Goal: Information Seeking & Learning: Learn about a topic

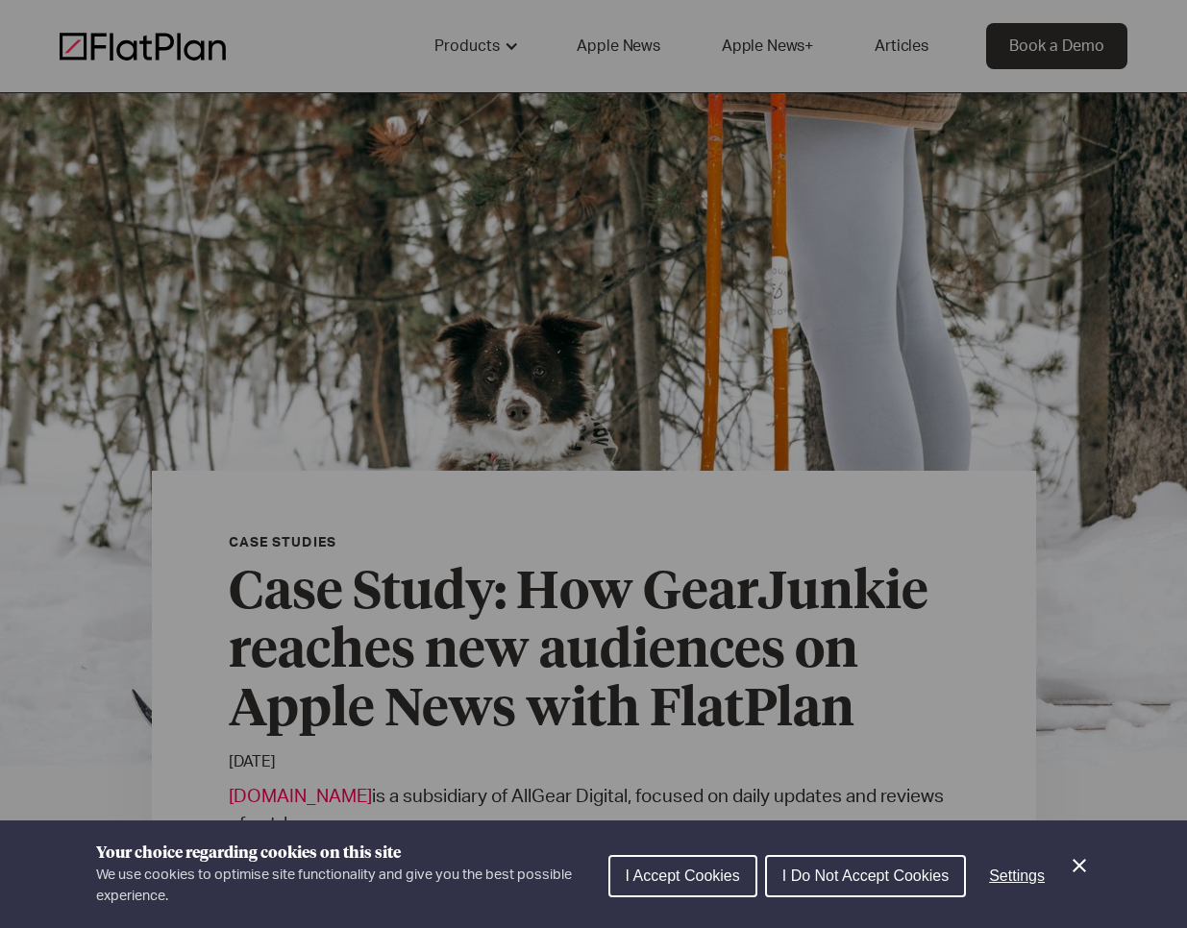
click at [1072, 864] on icon "Close Cookie Control" at bounding box center [1079, 865] width 23 height 23
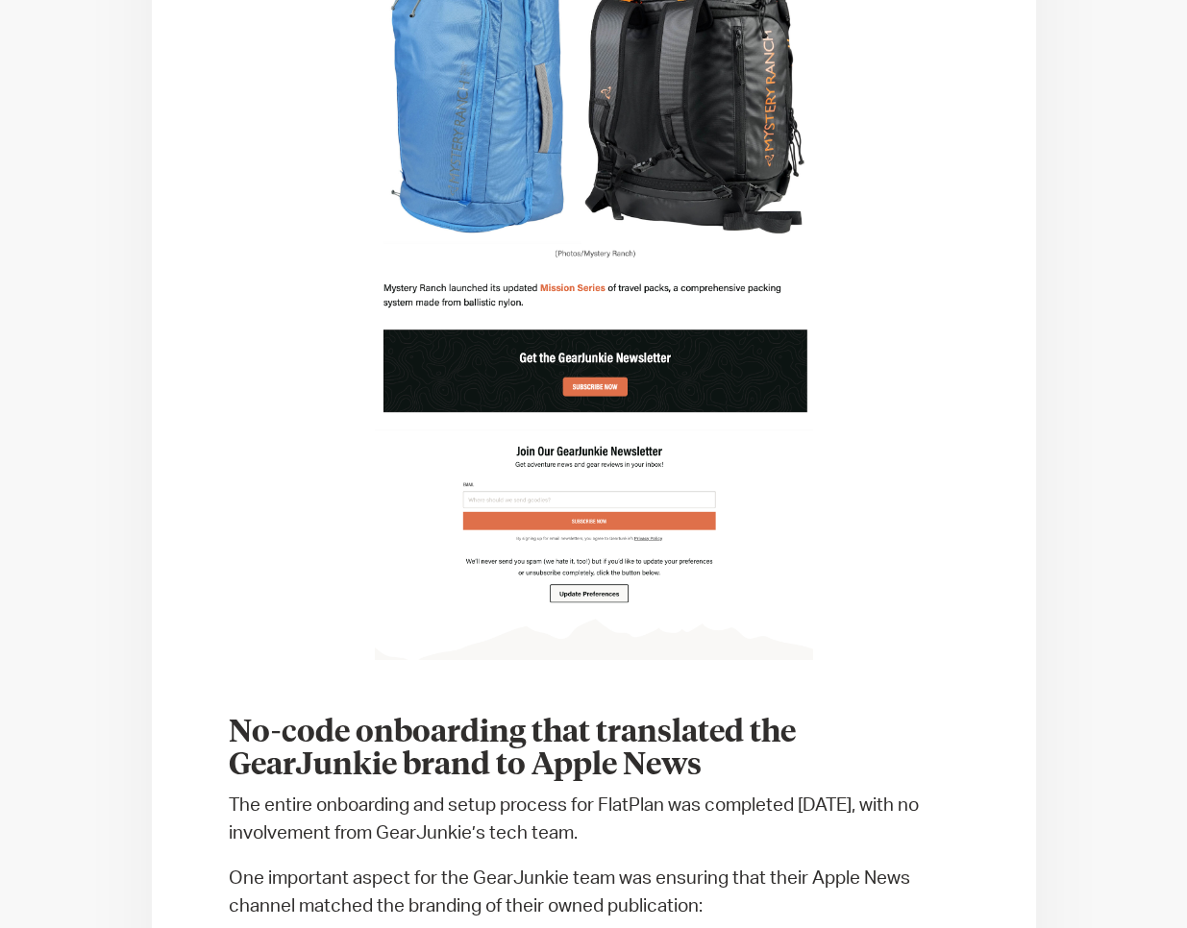
scroll to position [1908, 0]
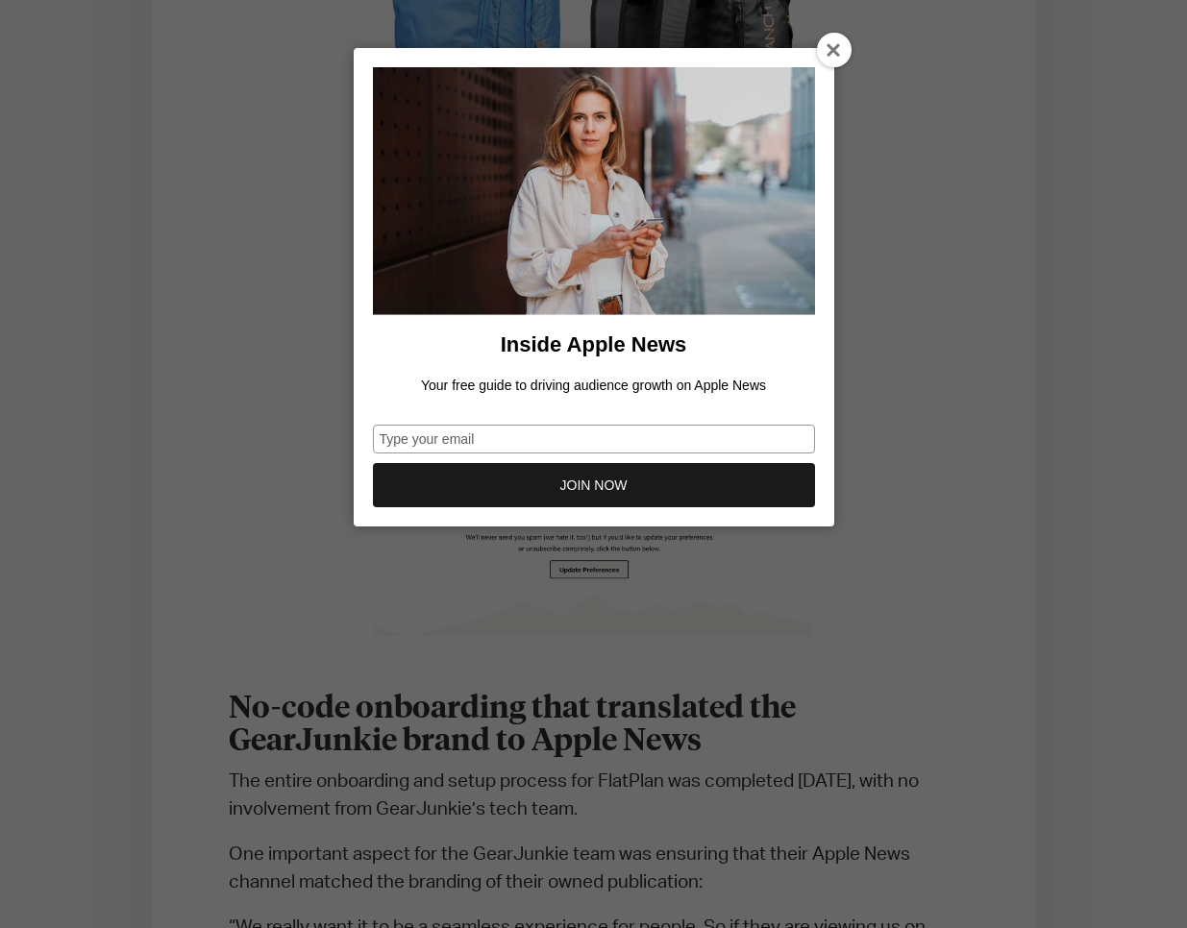
click at [838, 48] on icon at bounding box center [834, 50] width 15 height 15
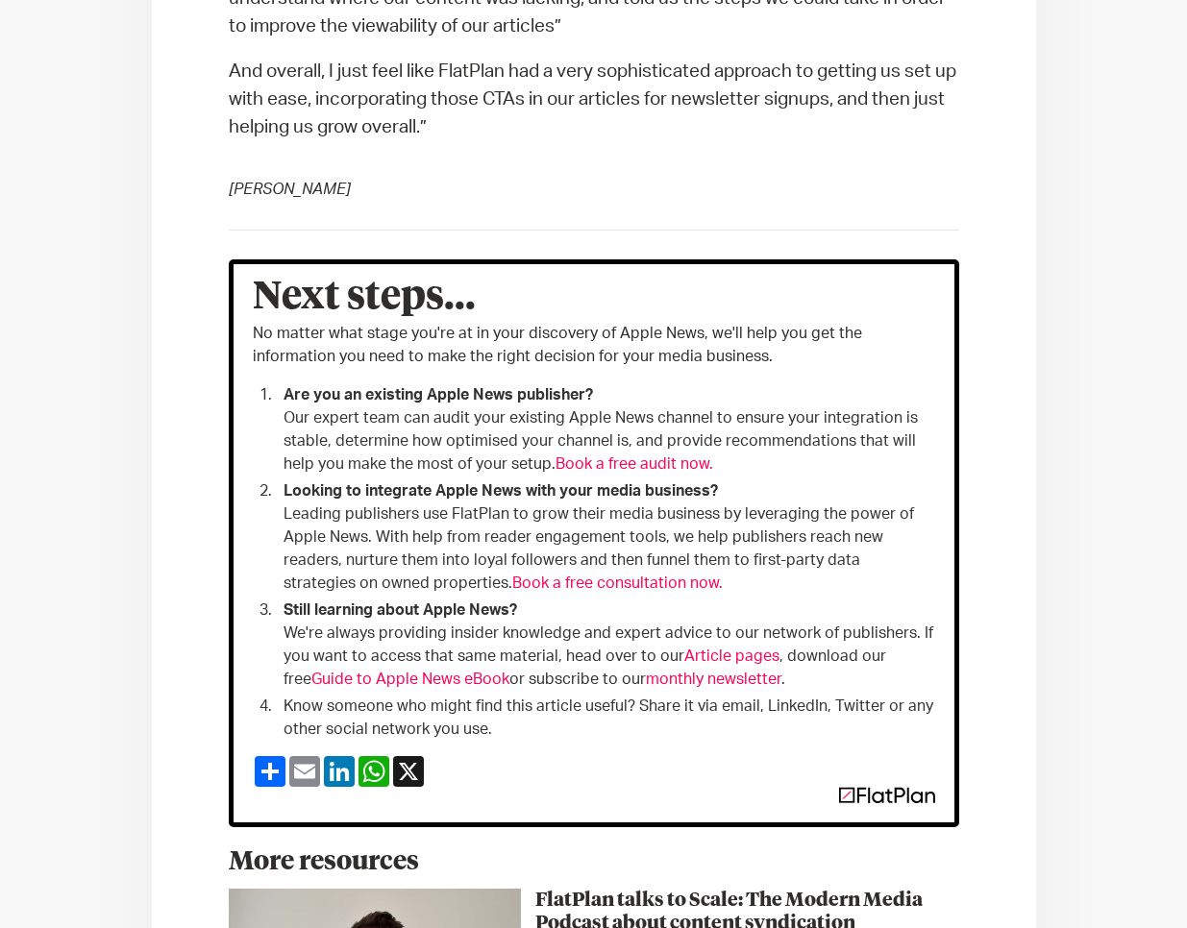
scroll to position [4551, 0]
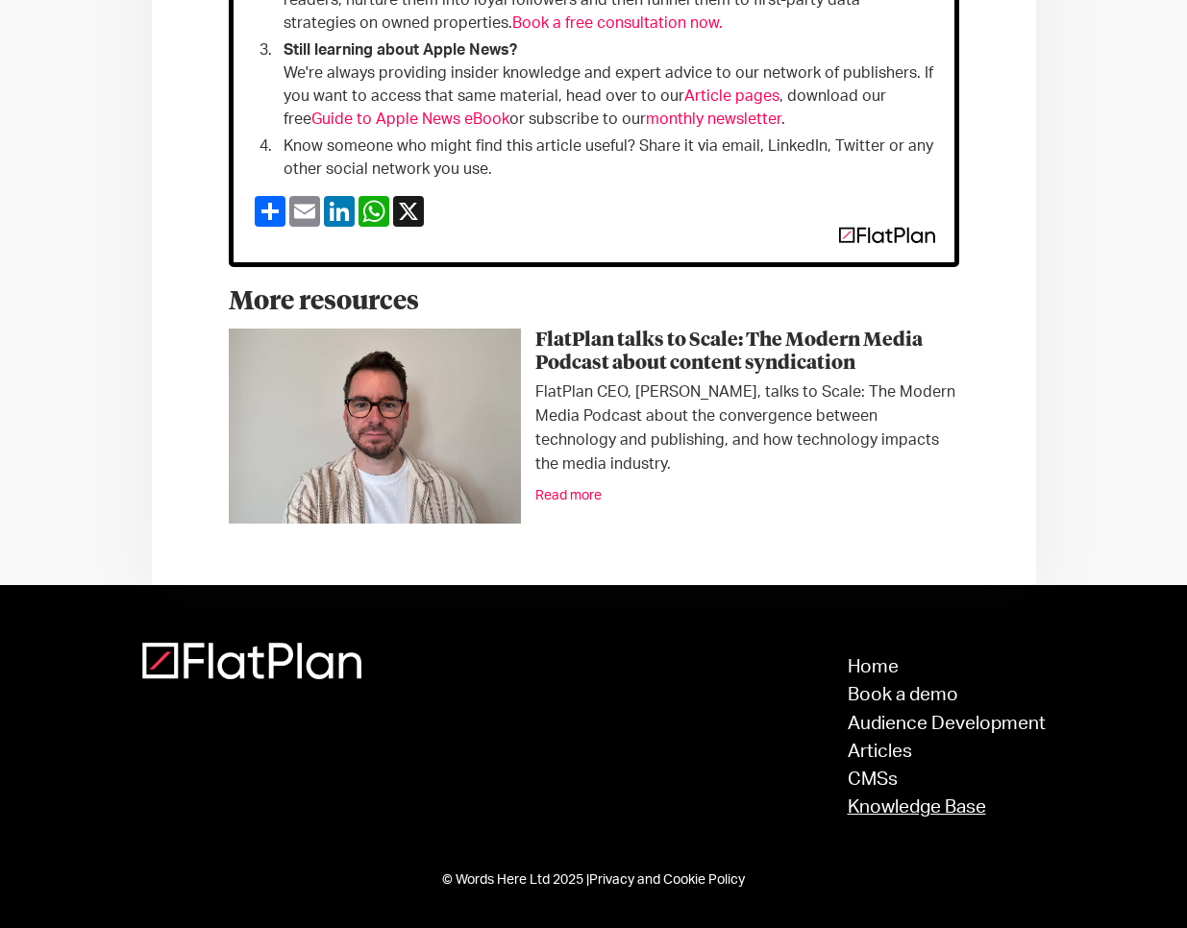
click at [909, 815] on link "Knowledge Base" at bounding box center [947, 808] width 198 height 18
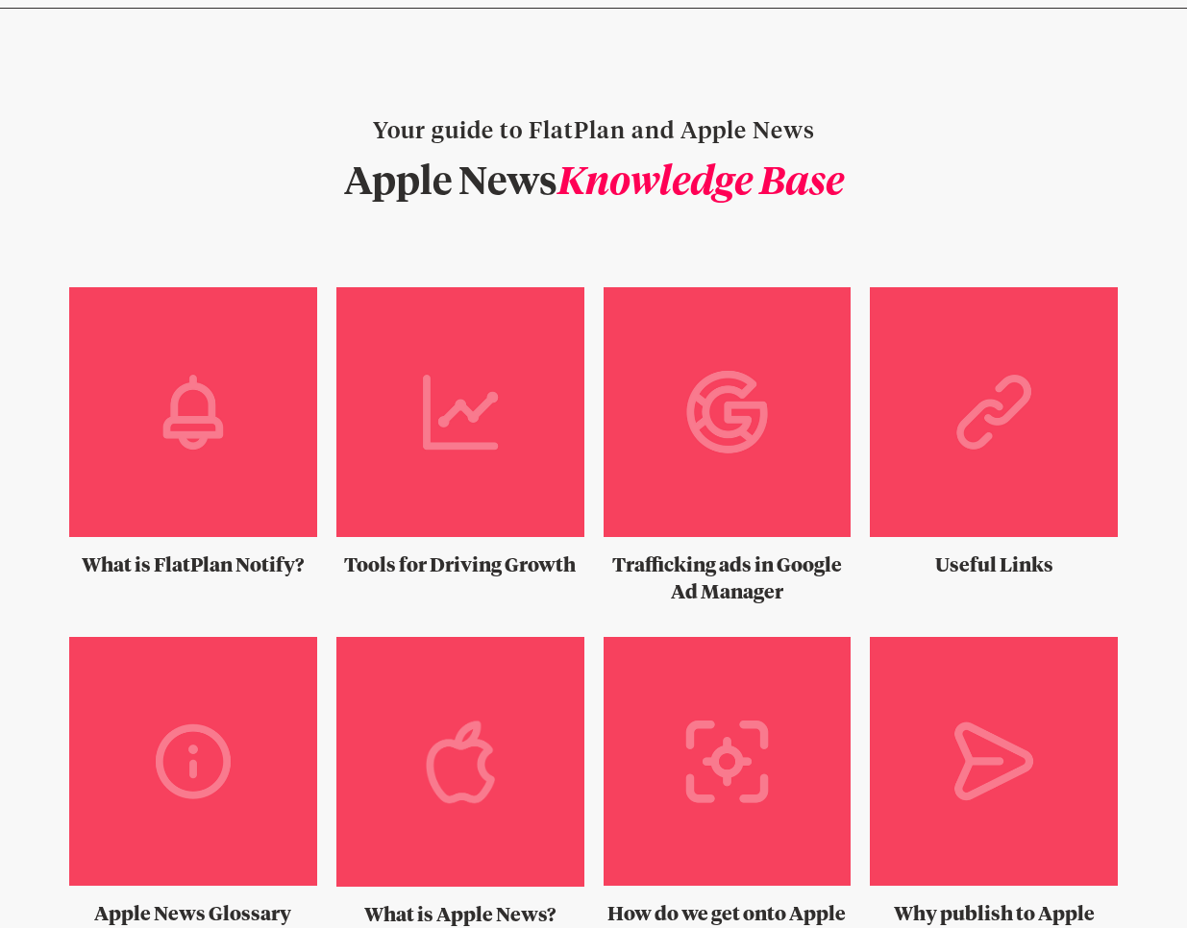
scroll to position [38, 0]
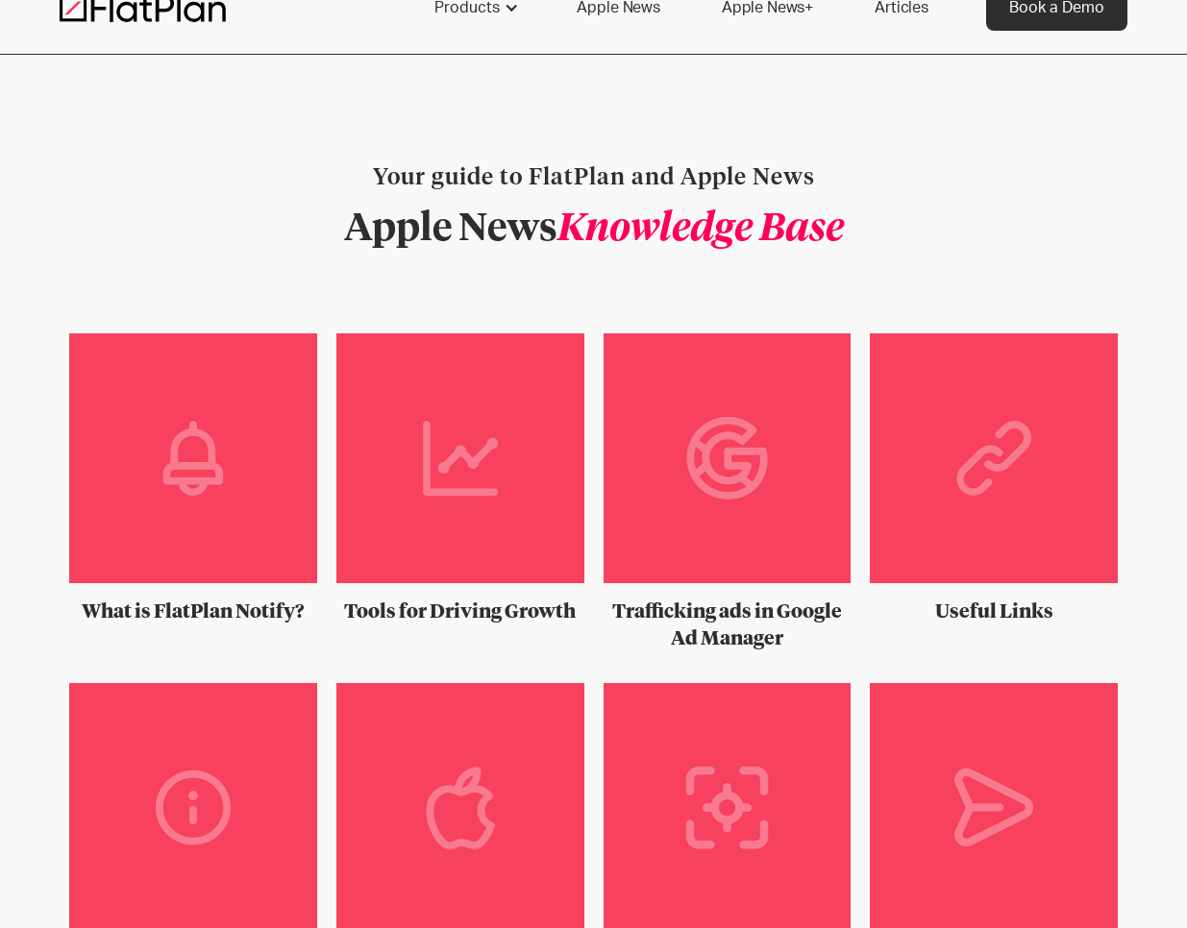
click at [202, 492] on img at bounding box center [193, 465] width 248 height 265
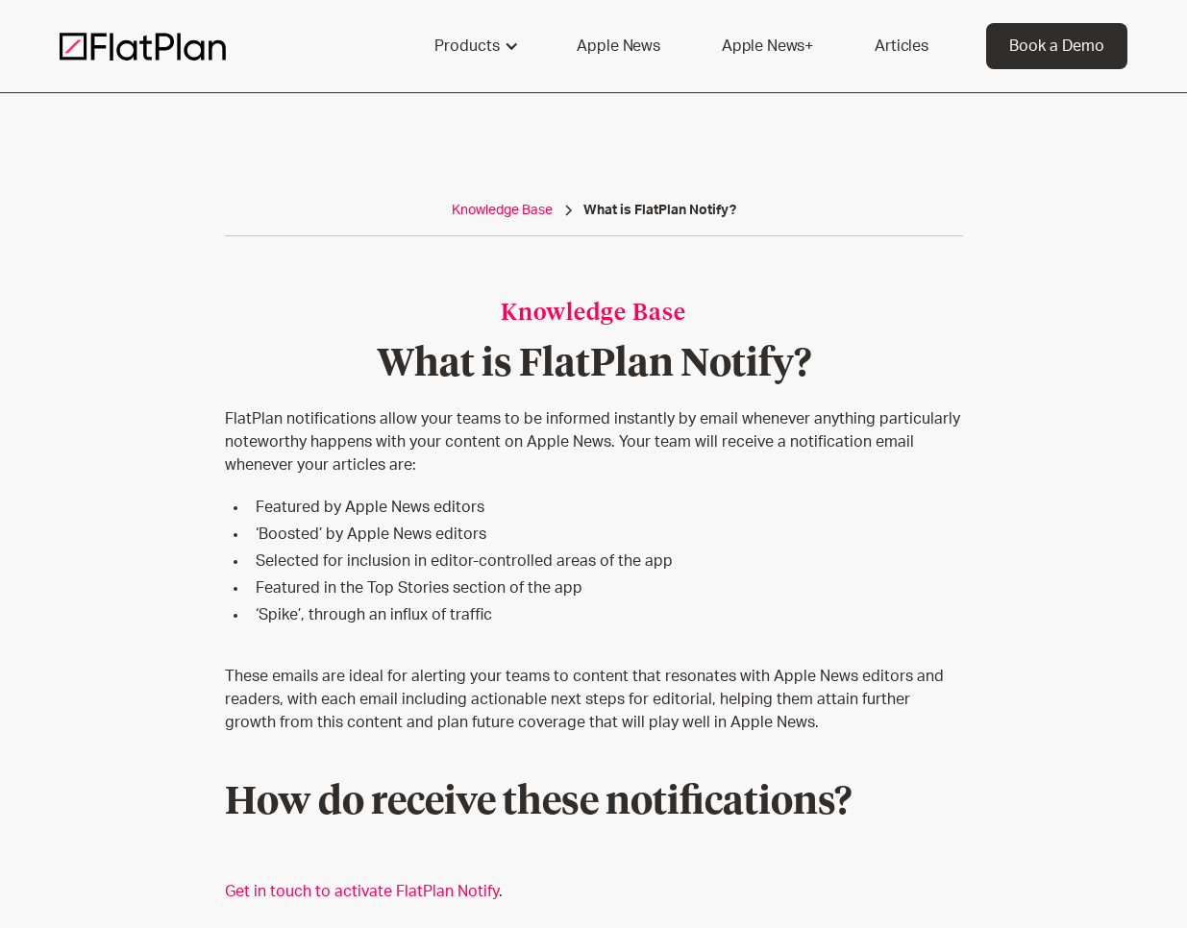
click at [495, 212] on div "Knowledge Base" at bounding box center [502, 210] width 101 height 19
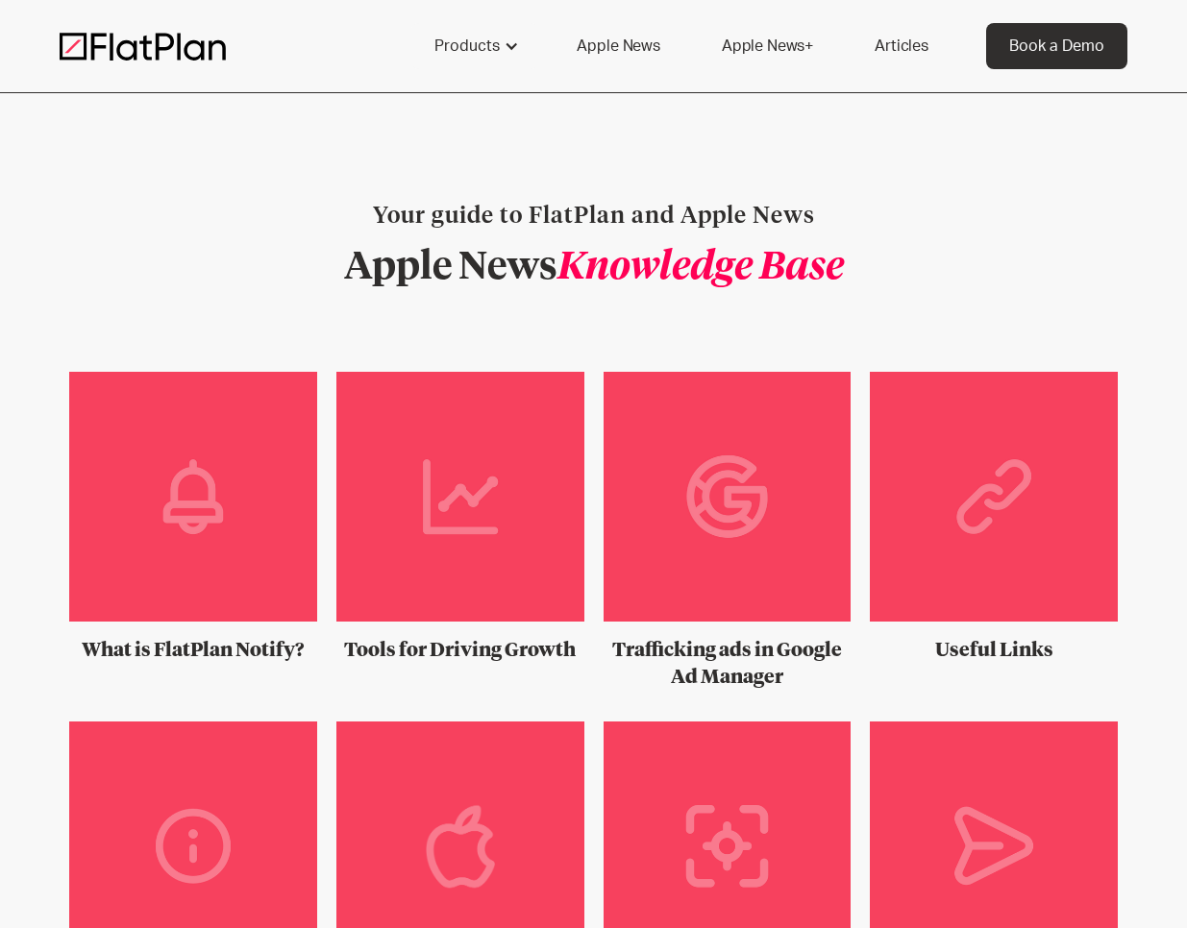
click at [501, 466] on img at bounding box center [460, 504] width 248 height 265
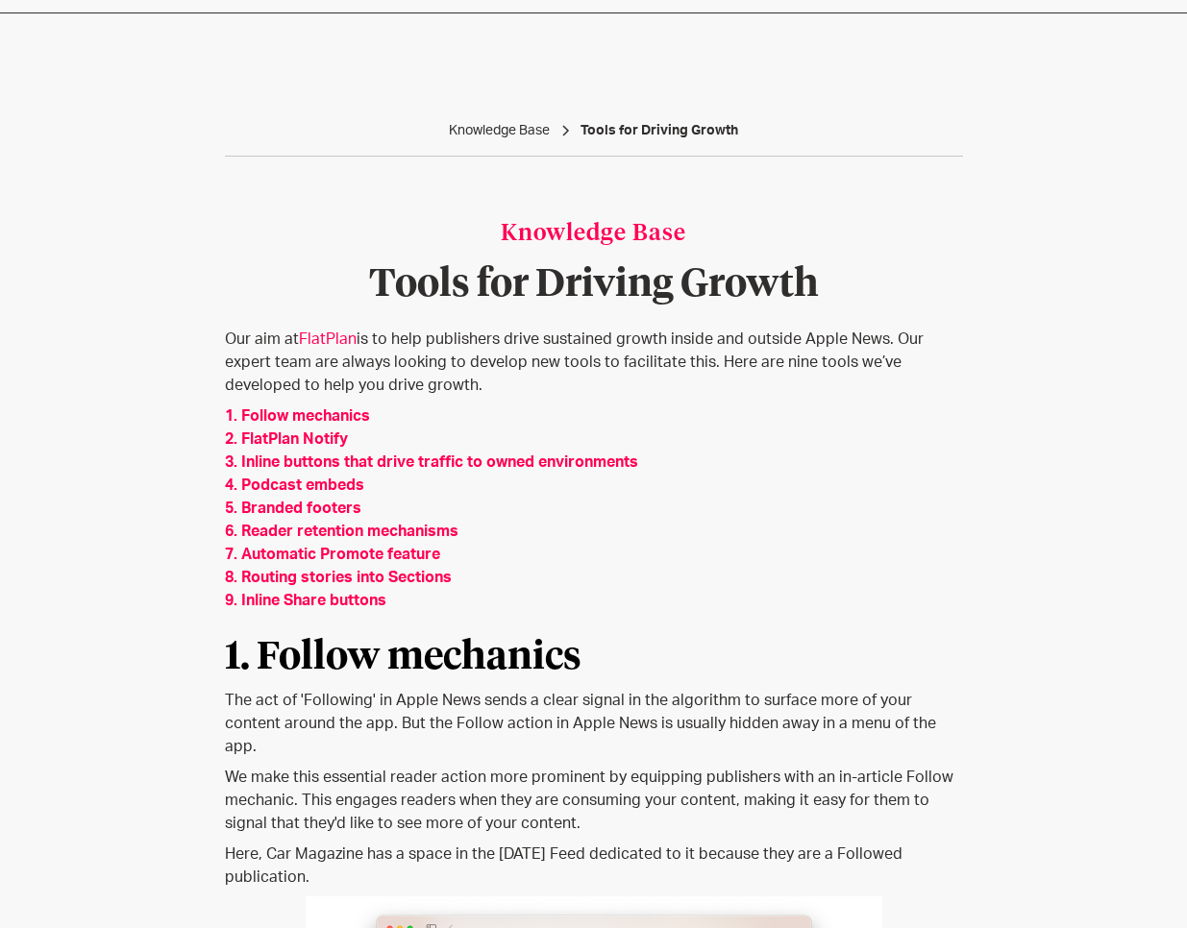
scroll to position [12, 0]
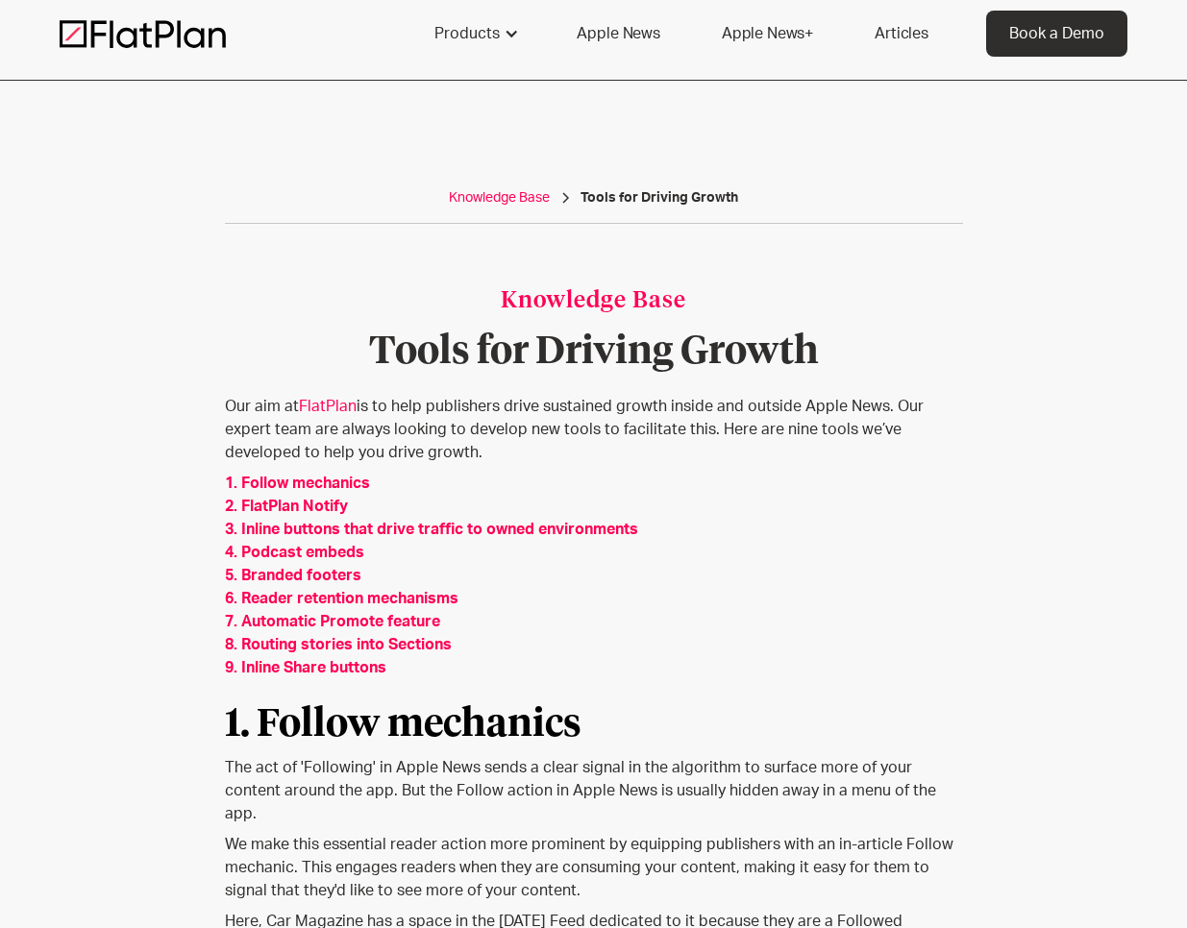
click at [515, 196] on div "Knowledge Base" at bounding box center [499, 197] width 101 height 19
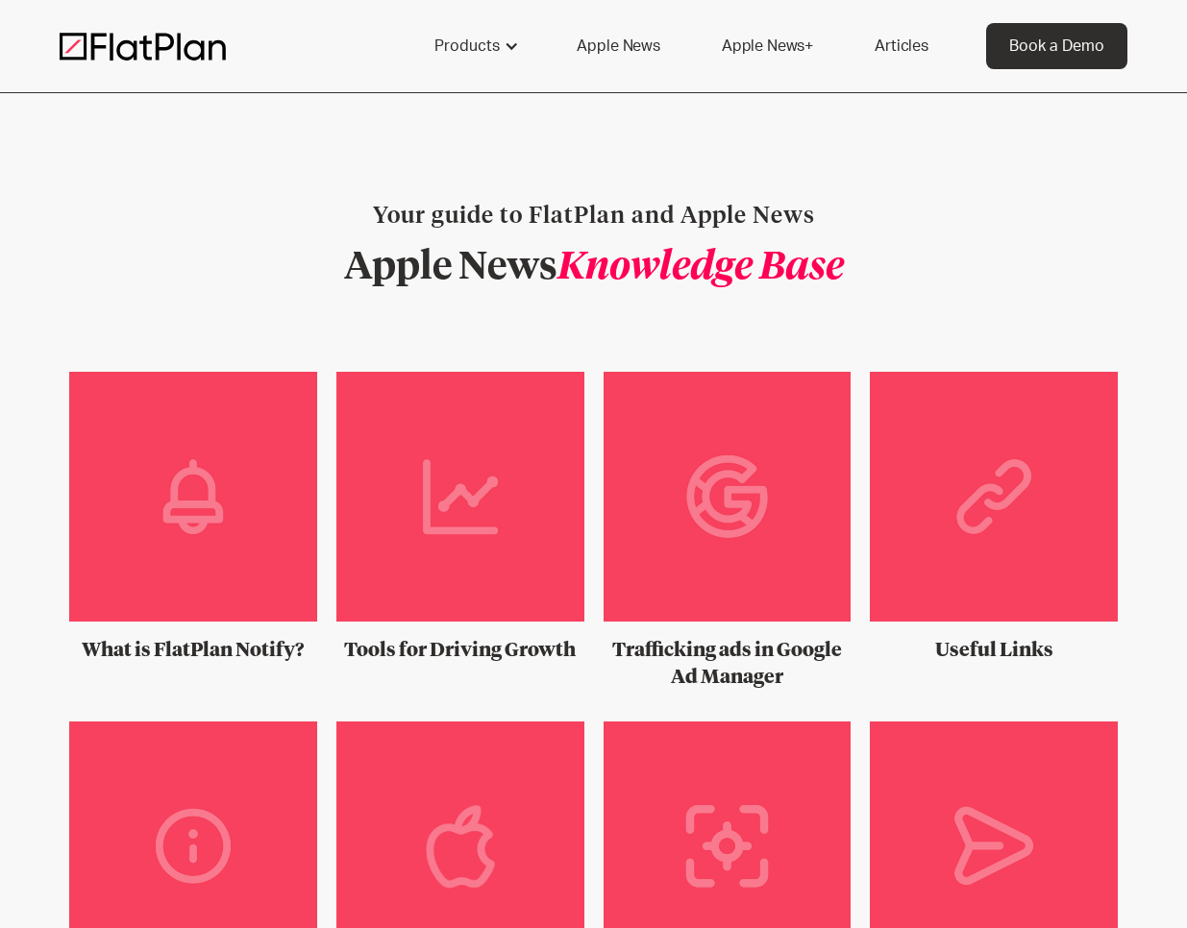
click at [674, 482] on img at bounding box center [728, 504] width 248 height 265
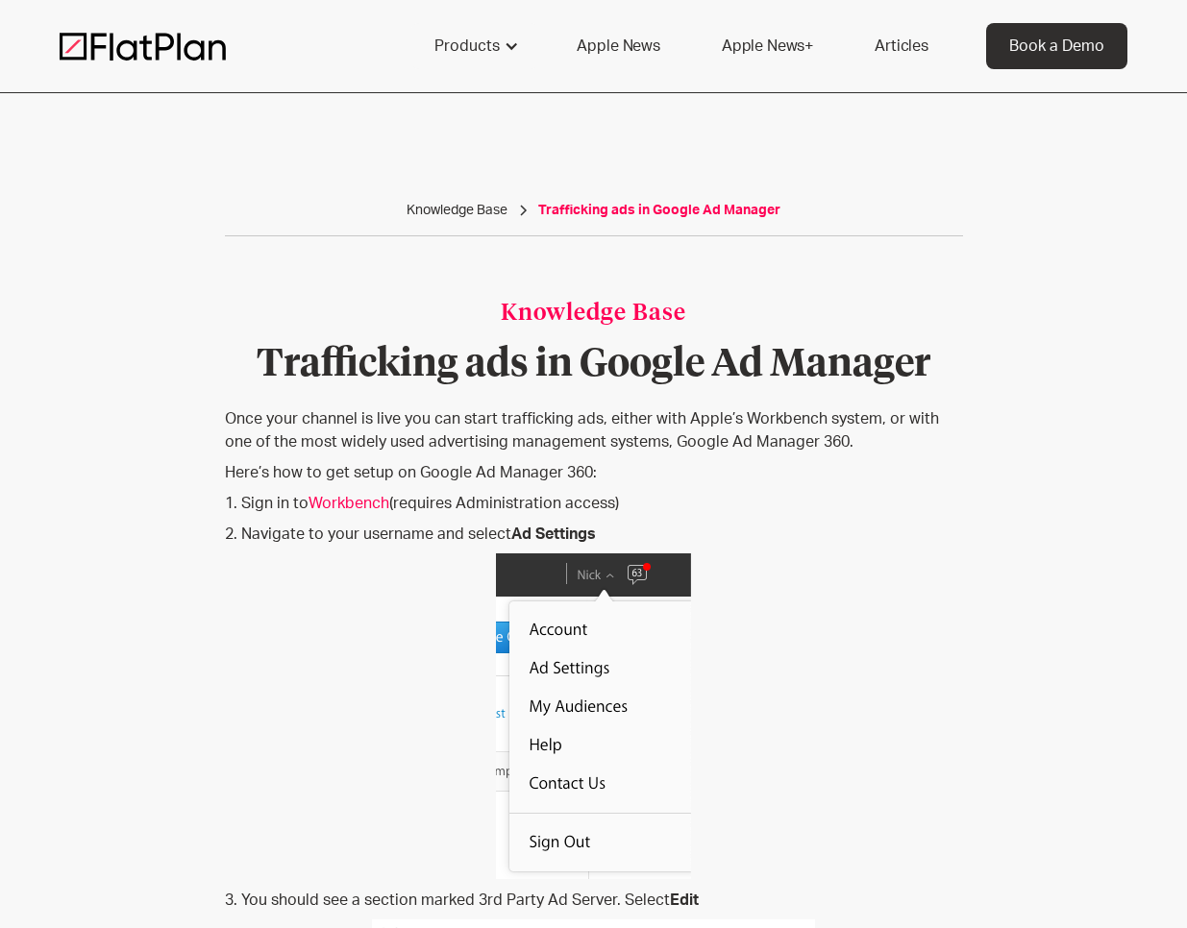
click at [663, 208] on div "Trafficking ads in Google Ad Manager" at bounding box center [659, 210] width 242 height 19
click at [470, 214] on div "Knowledge Base" at bounding box center [457, 210] width 101 height 19
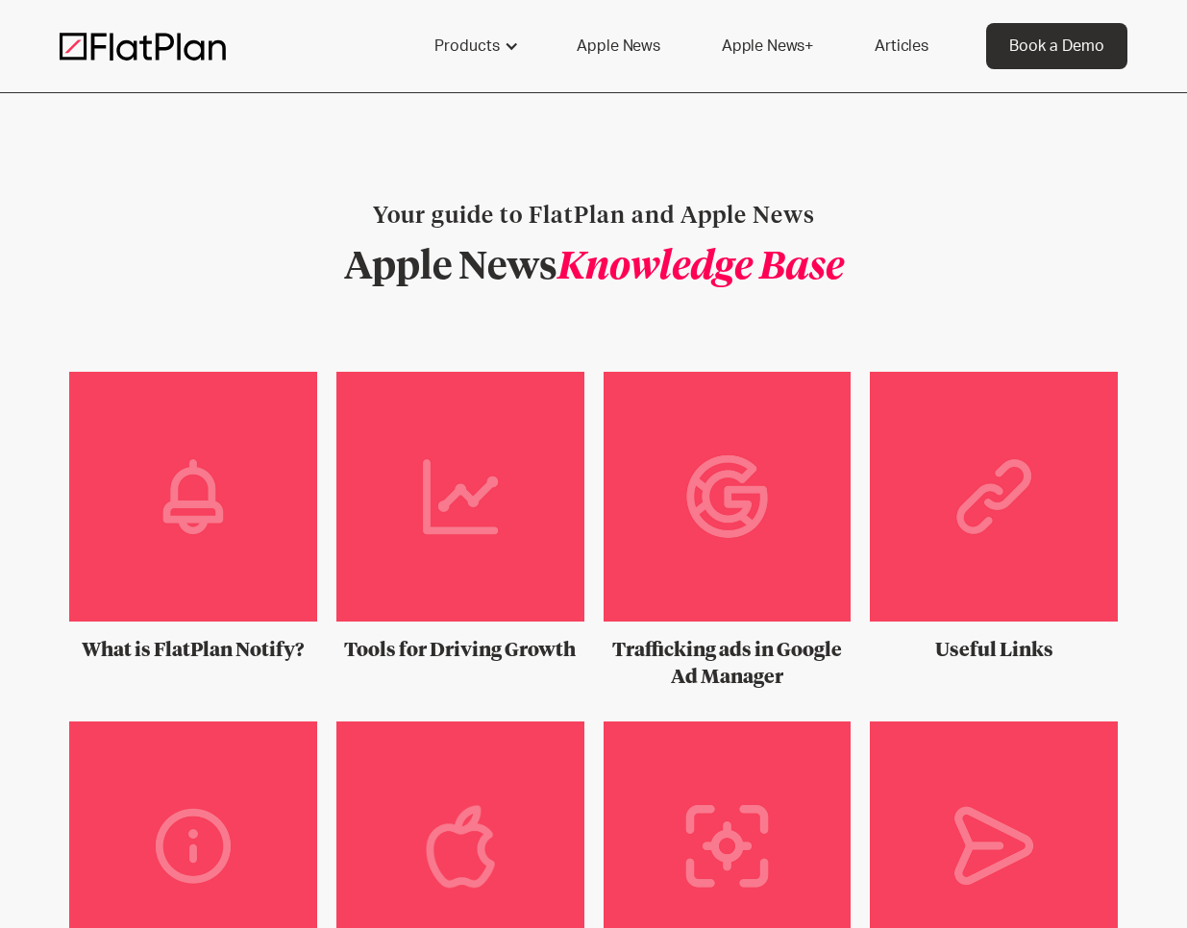
click at [1004, 556] on img at bounding box center [994, 504] width 248 height 265
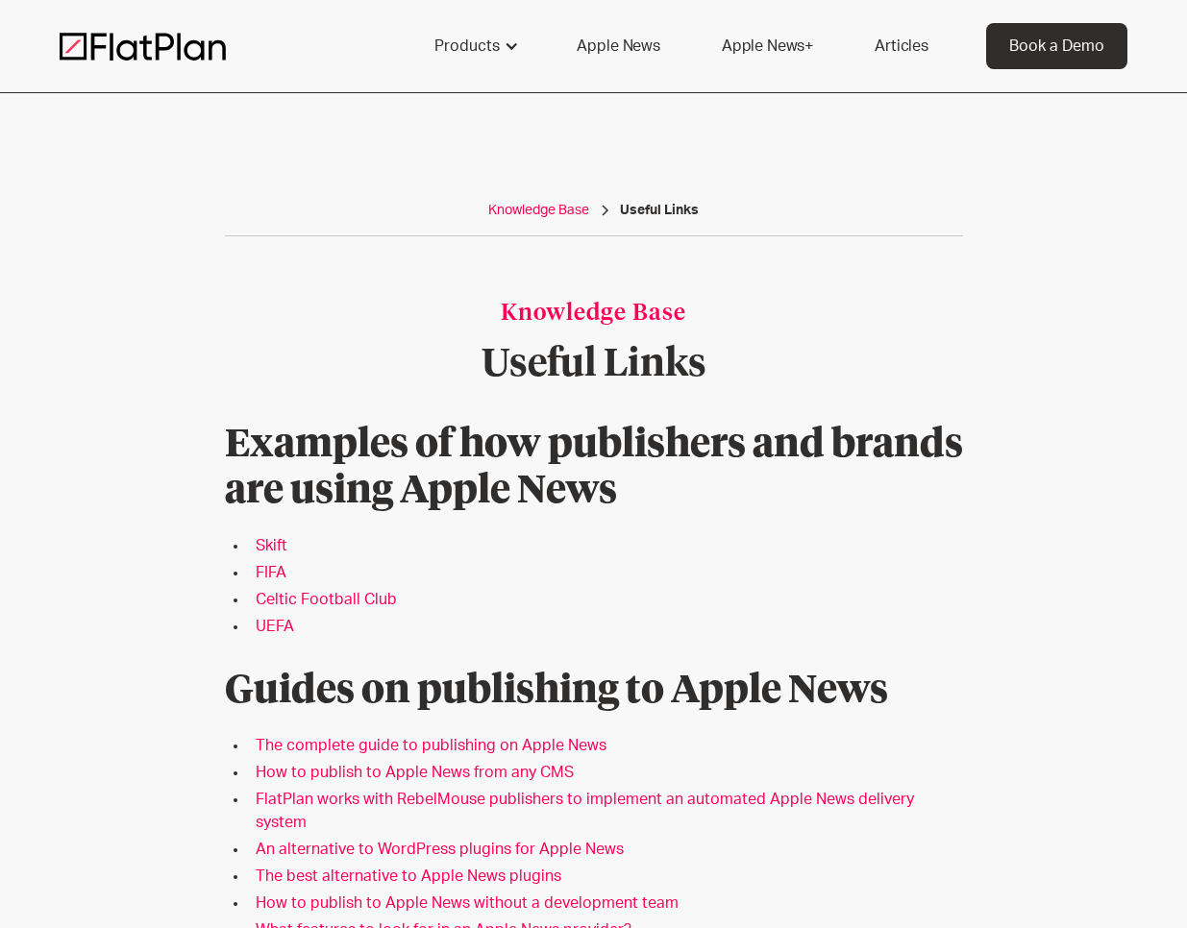
click at [555, 208] on div "Knowledge Base" at bounding box center [538, 210] width 101 height 19
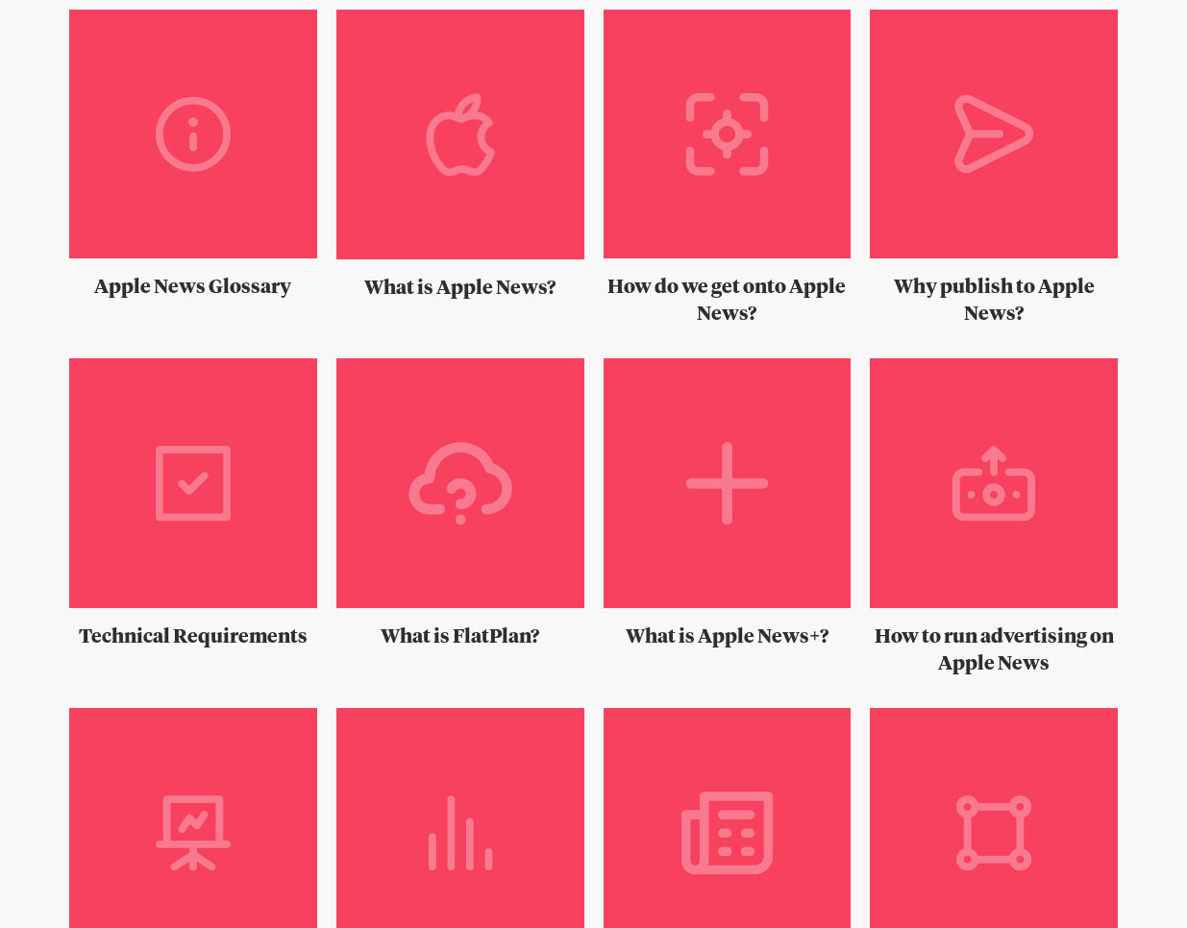
scroll to position [730, 0]
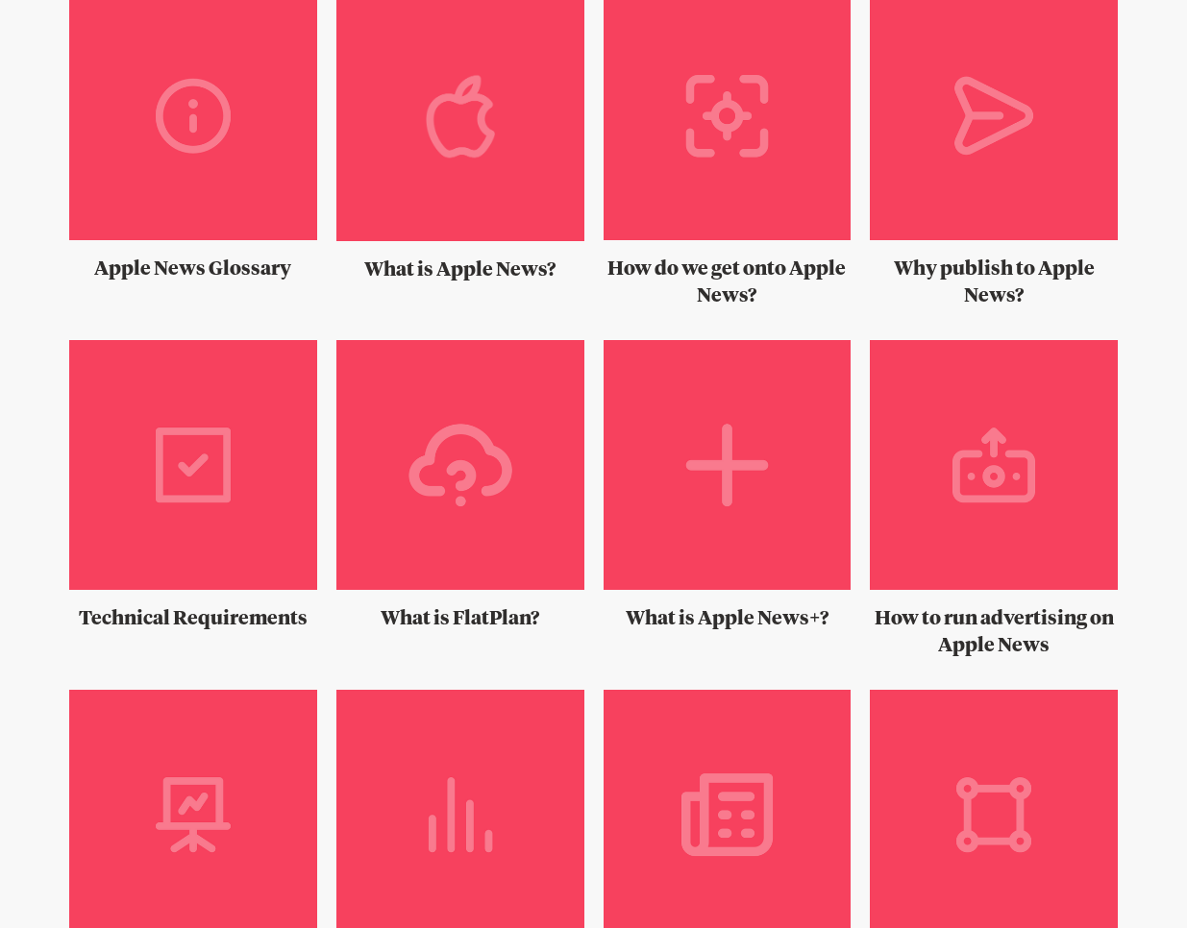
click at [496, 524] on img at bounding box center [460, 472] width 248 height 265
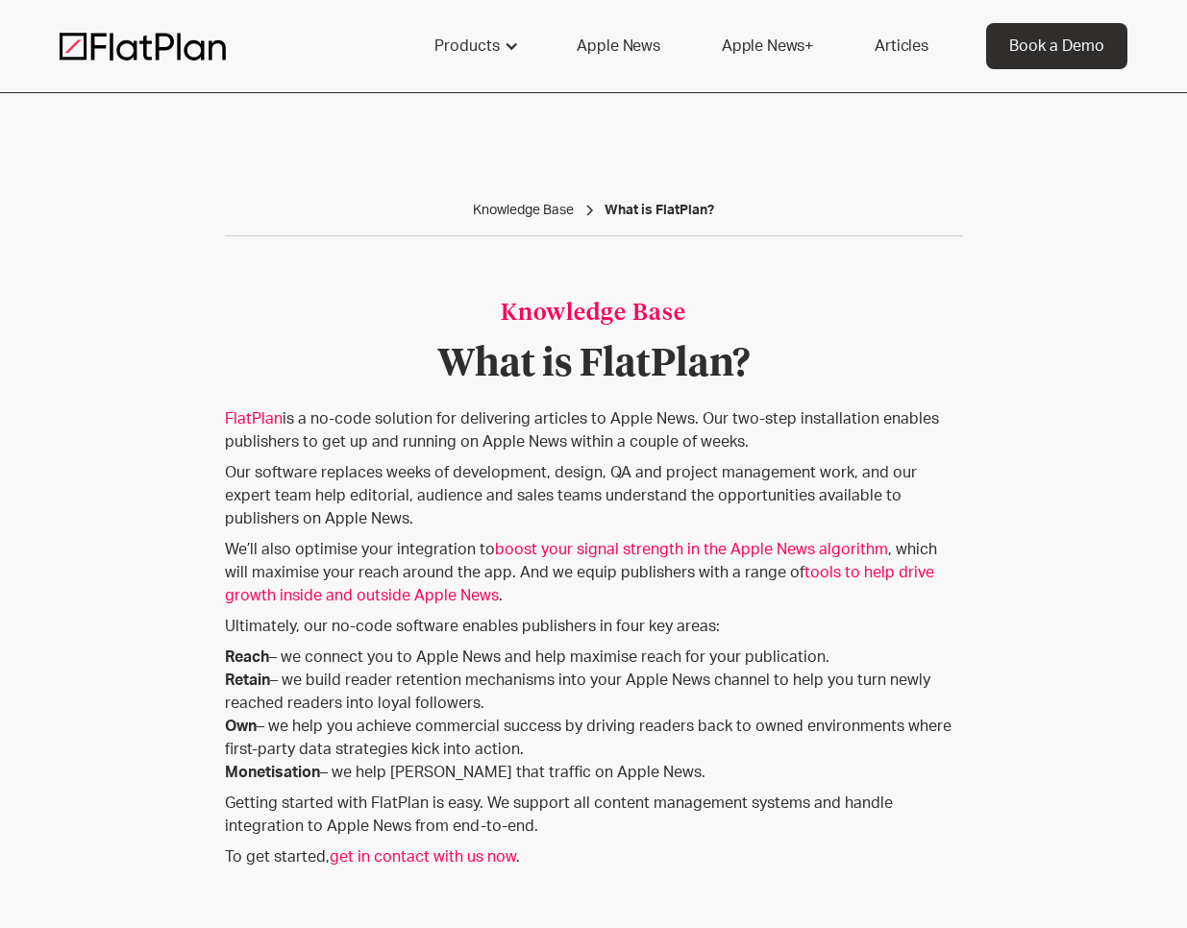
click at [172, 46] on img at bounding box center [143, 46] width 166 height 29
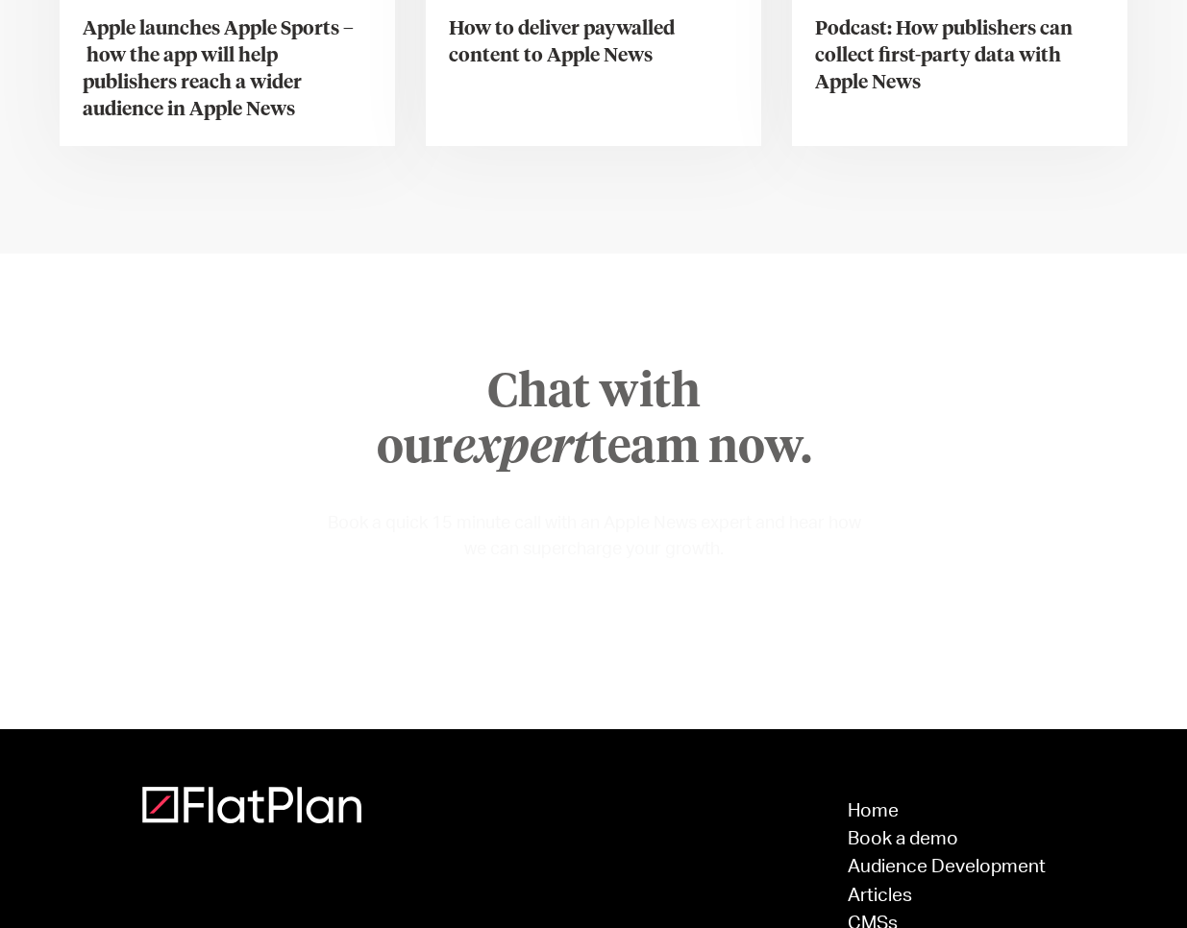
scroll to position [7537, 0]
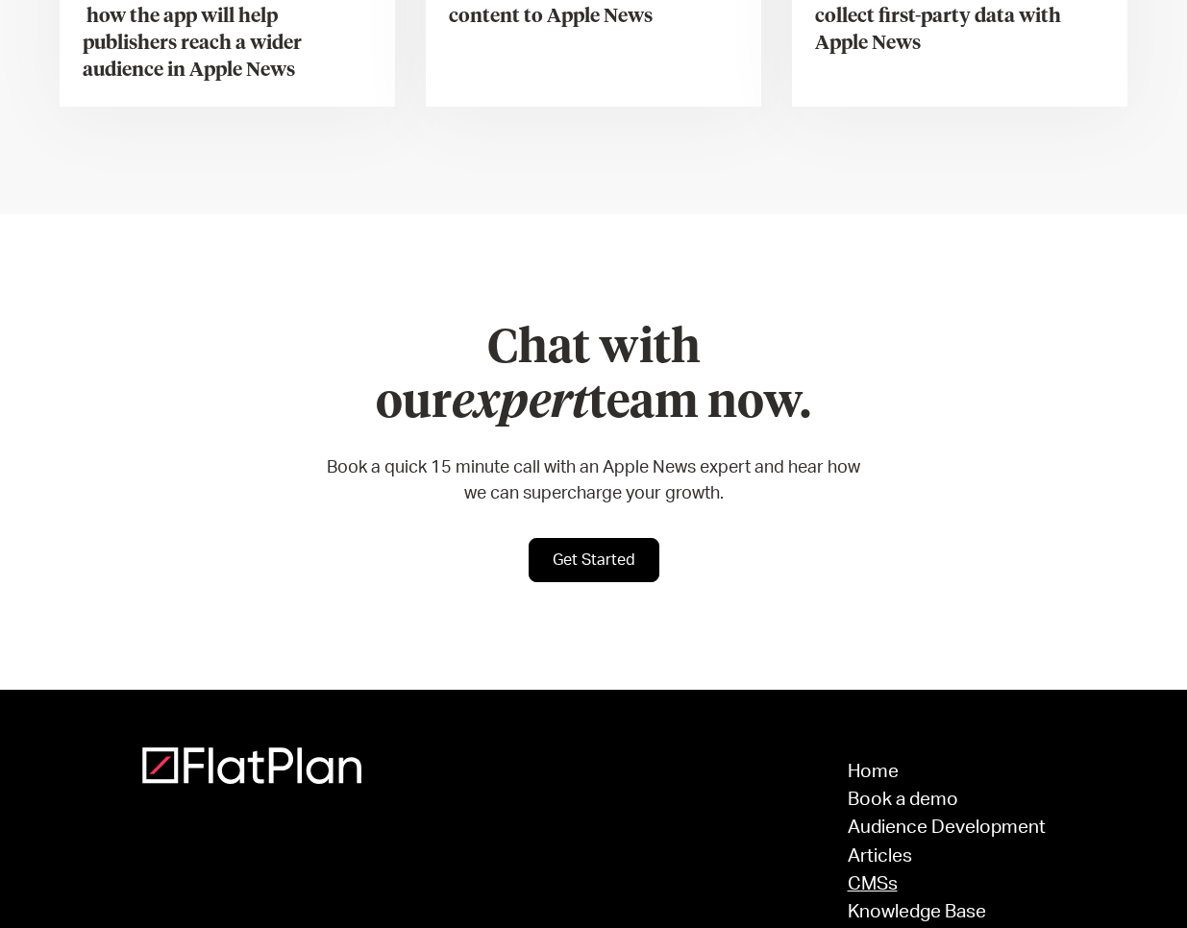
click at [878, 876] on link "CMSs" at bounding box center [947, 885] width 198 height 18
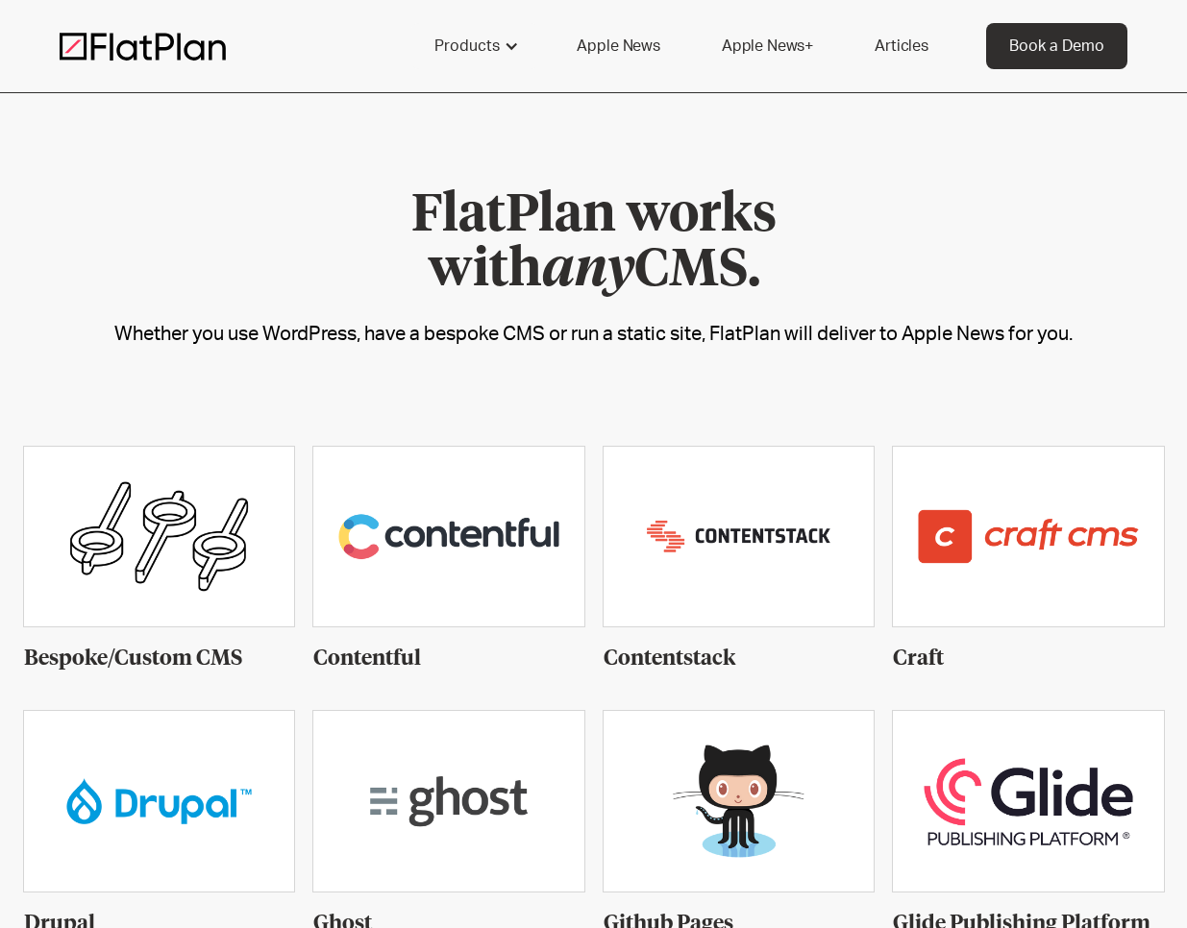
click at [175, 37] on img at bounding box center [143, 46] width 166 height 29
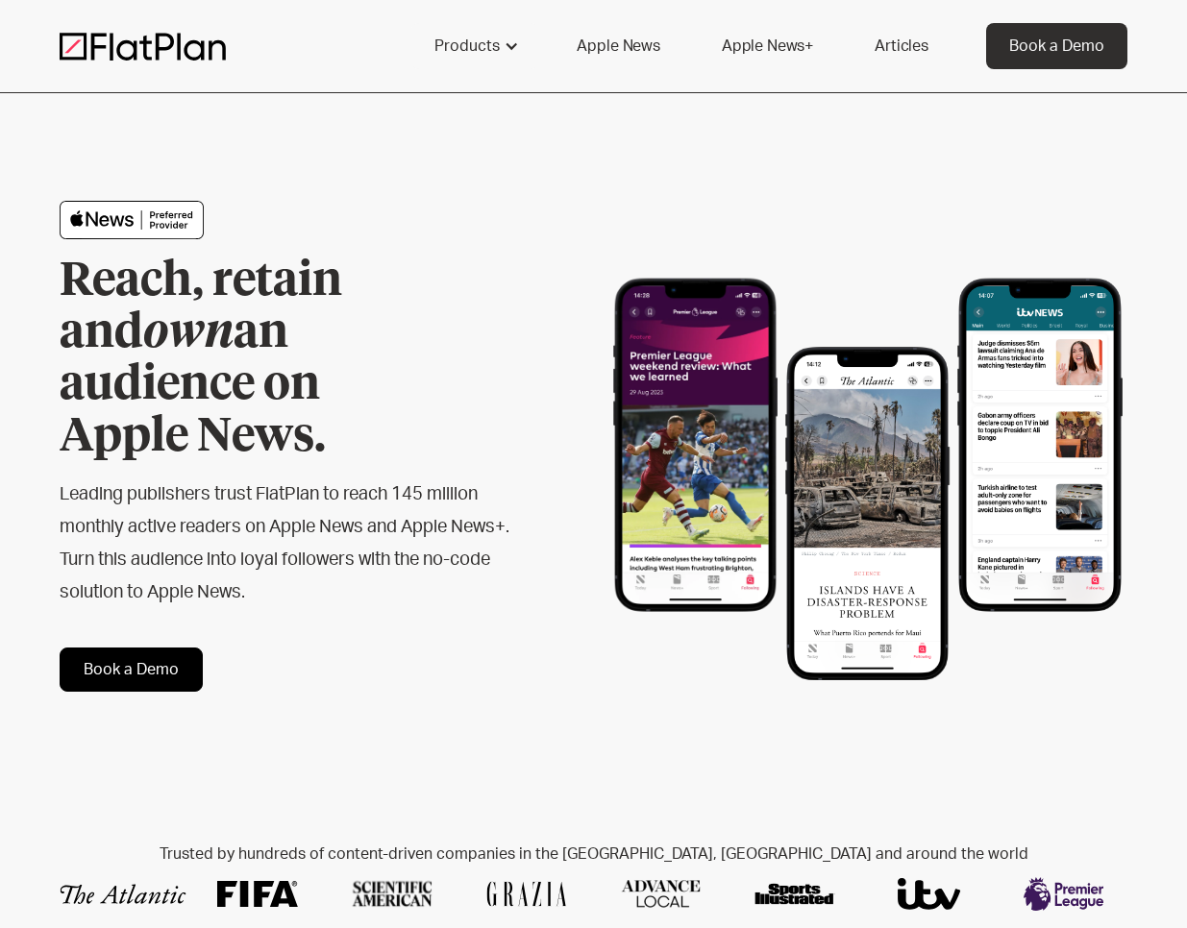
click at [884, 54] on link "Articles" at bounding box center [901, 46] width 100 height 46
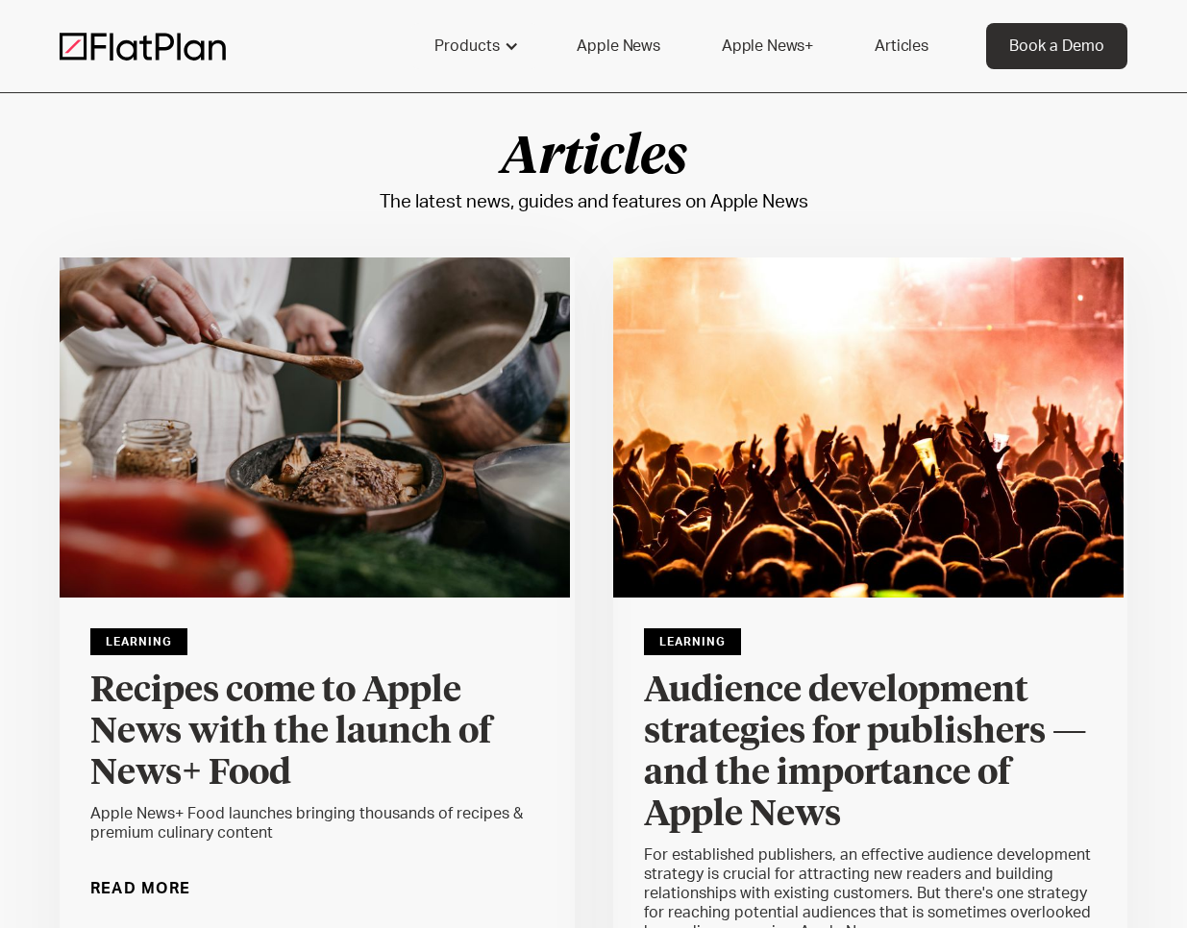
click at [167, 46] on img at bounding box center [143, 46] width 166 height 29
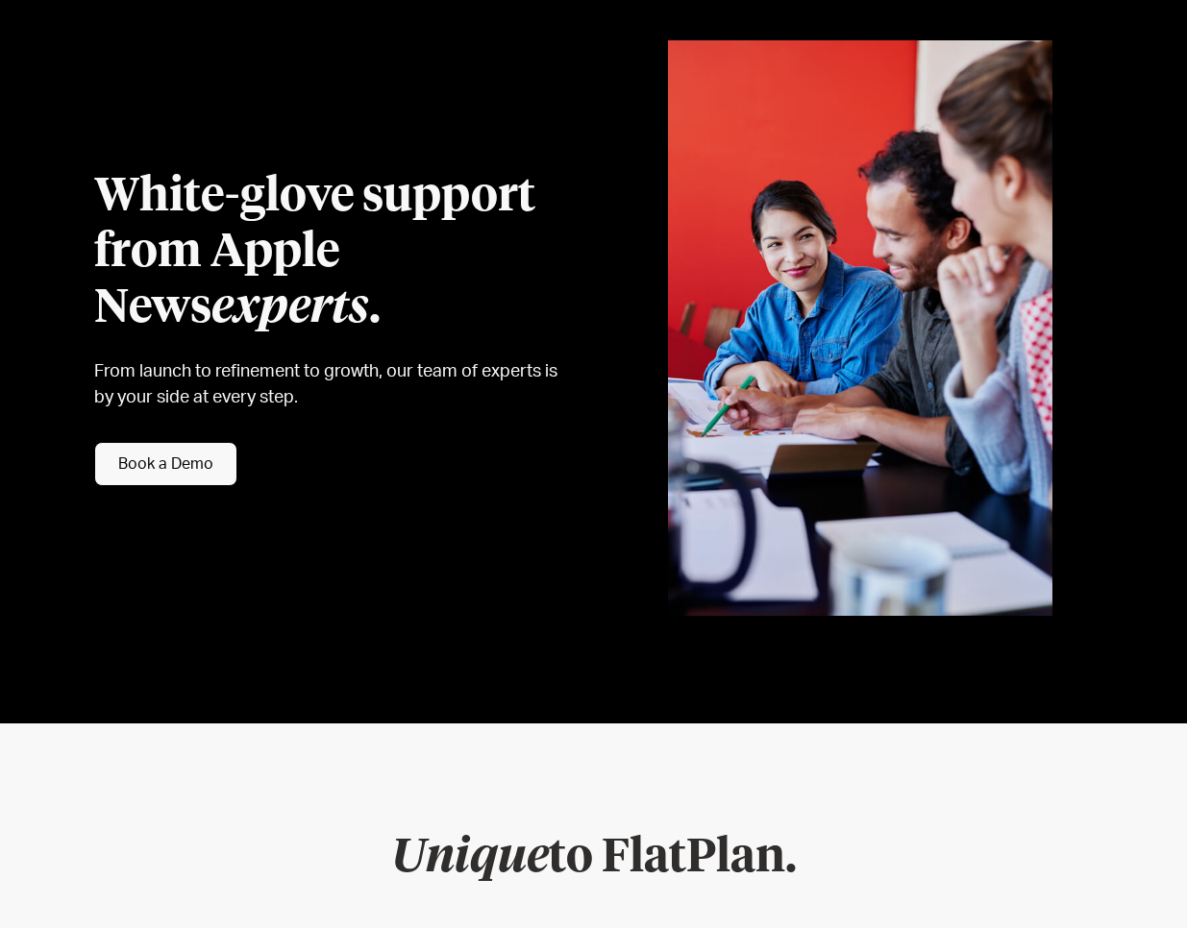
scroll to position [3653, 0]
